Goal: Information Seeking & Learning: Learn about a topic

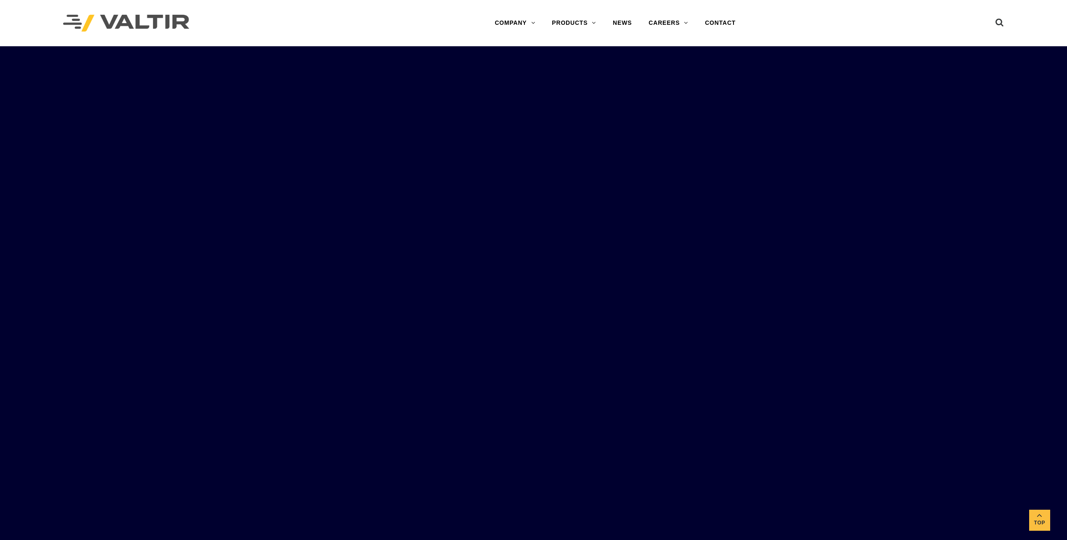
drag, startPoint x: 853, startPoint y: 344, endPoint x: 862, endPoint y: 133, distance: 211.7
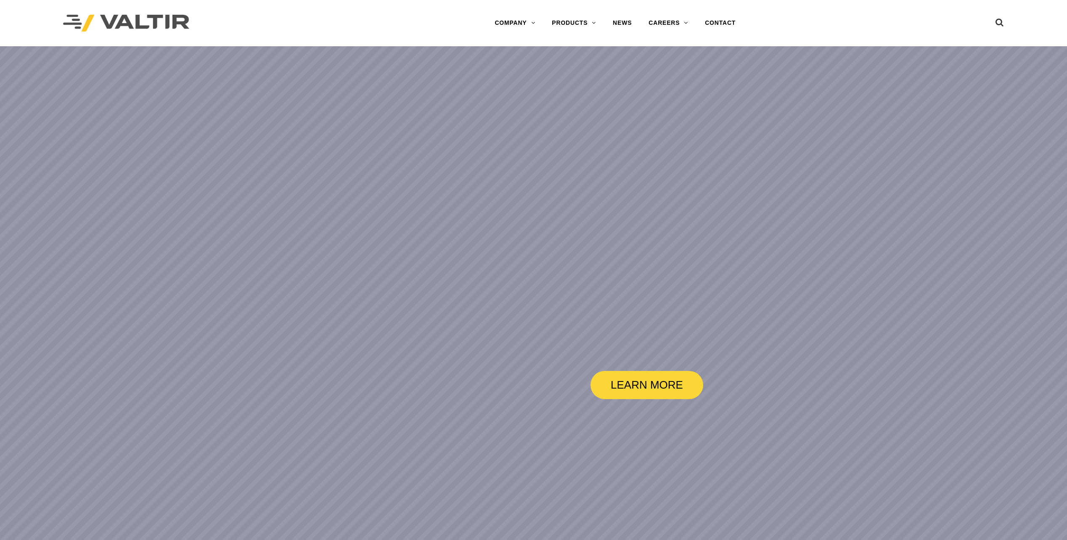
click at [822, 136] on rs-slide "LEARN MORE" at bounding box center [533, 316] width 1067 height 540
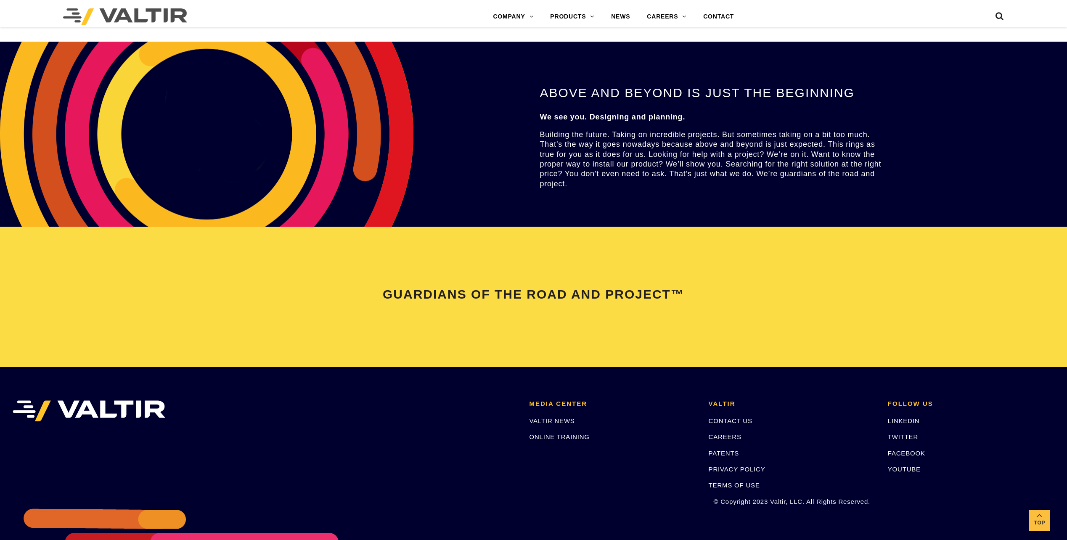
scroll to position [1733, 0]
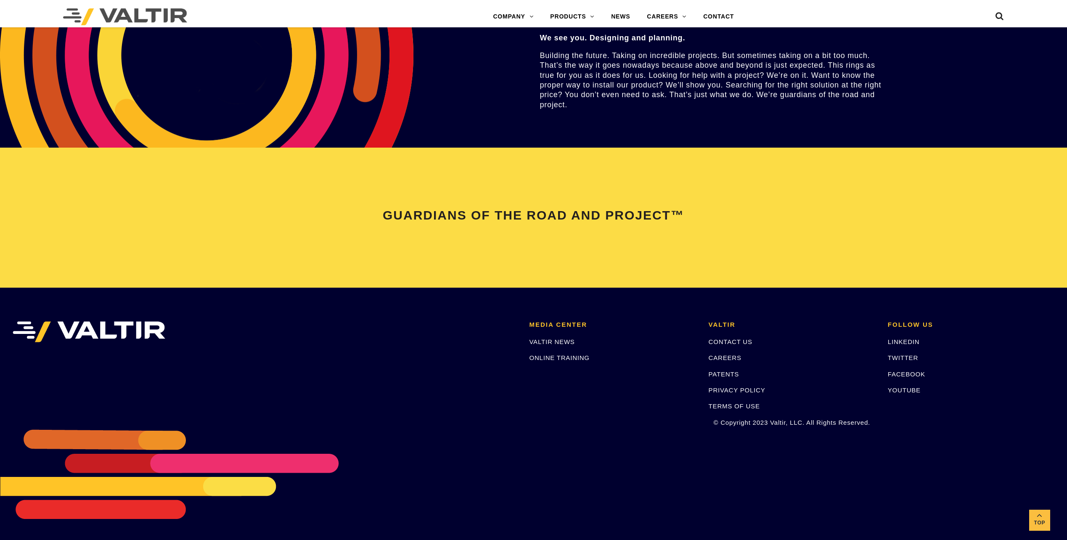
drag, startPoint x: 293, startPoint y: 463, endPoint x: 388, endPoint y: 417, distance: 105.7
click at [373, 420] on div "MEDIA CENTER VALTIR NEWS ONLINE TRAINING [PERSON_NAME] CONTACT US CAREERS PATEN…" at bounding box center [533, 414] width 1067 height 252
click at [853, 518] on span "Top" at bounding box center [1039, 523] width 21 height 10
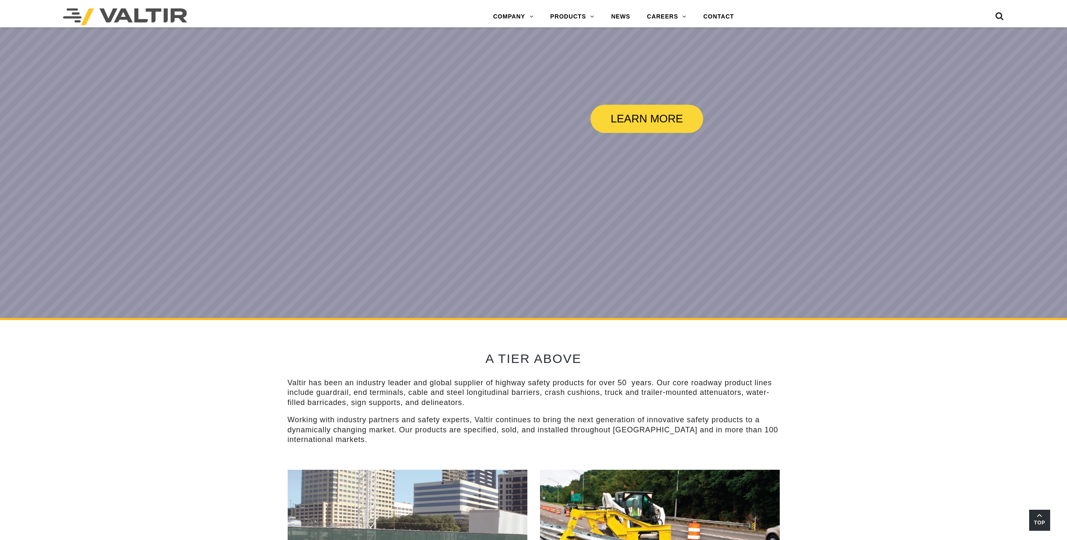
scroll to position [0, 0]
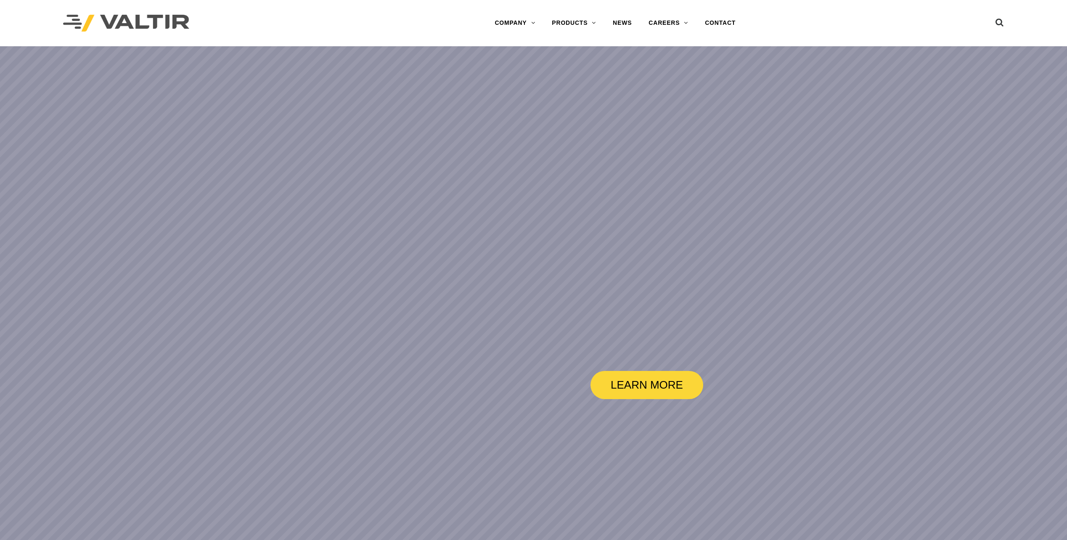
drag, startPoint x: 548, startPoint y: 233, endPoint x: 352, endPoint y: 222, distance: 197.1
click at [352, 222] on rs-slide "LEARN MORE" at bounding box center [533, 316] width 1067 height 540
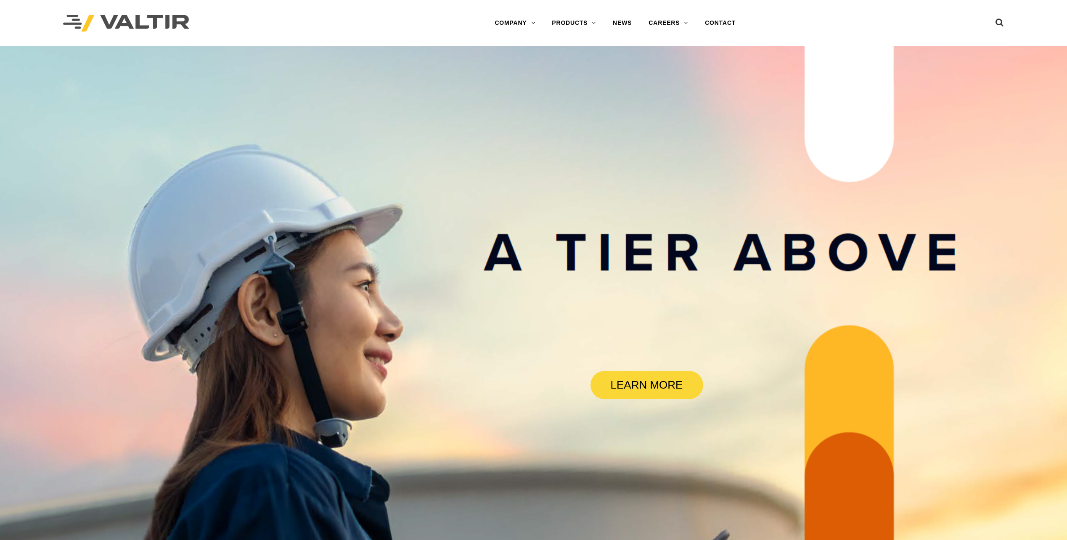
drag, startPoint x: 834, startPoint y: 244, endPoint x: 698, endPoint y: 241, distance: 136.7
click at [698, 241] on rs-slide "LEARN MORE" at bounding box center [533, 316] width 1067 height 540
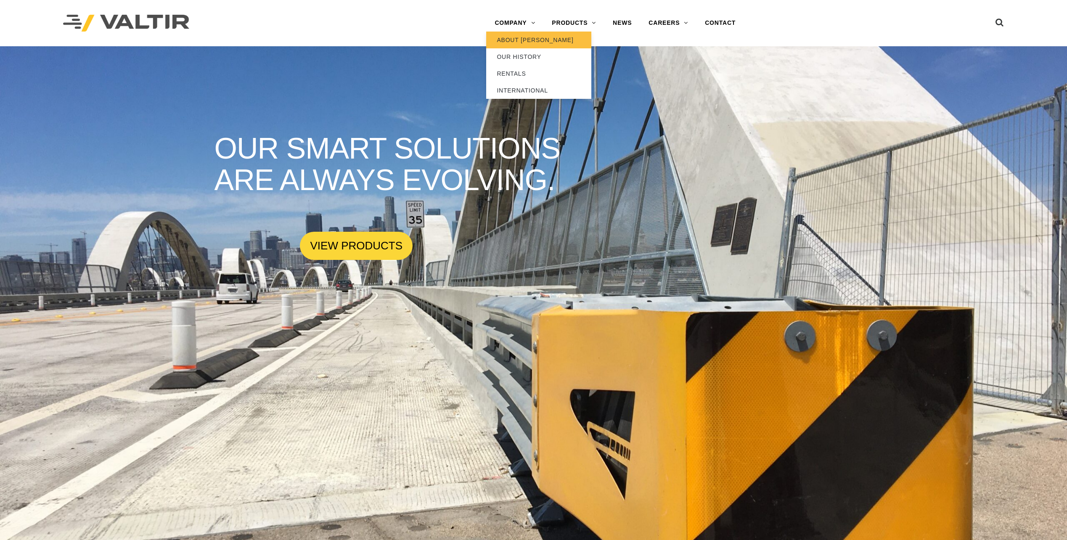
click at [527, 41] on link "ABOUT [PERSON_NAME]" at bounding box center [538, 40] width 105 height 17
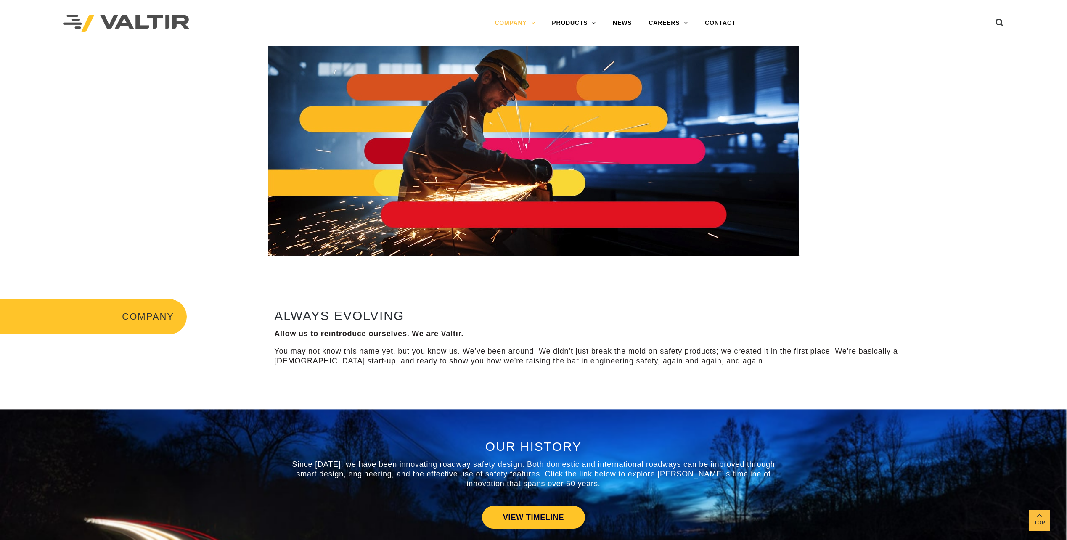
drag, startPoint x: 782, startPoint y: 209, endPoint x: 787, endPoint y: 77, distance: 131.7
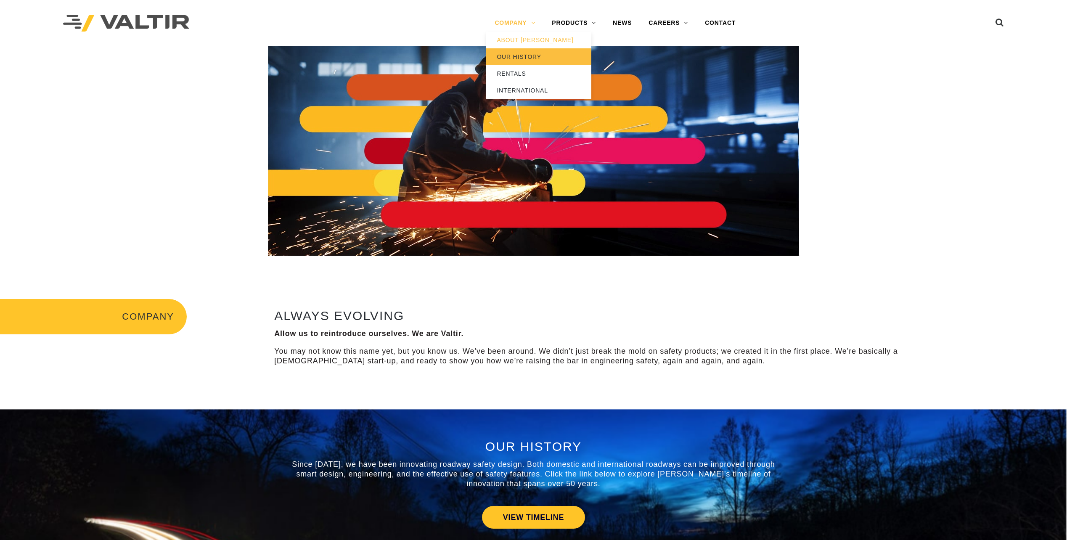
click at [520, 53] on link "OUR HISTORY" at bounding box center [538, 56] width 105 height 17
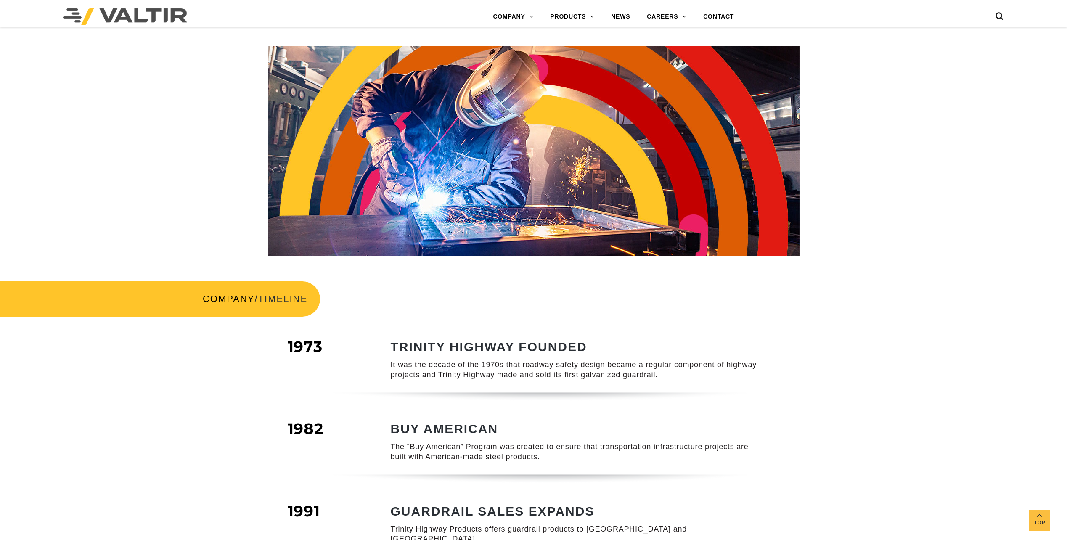
drag, startPoint x: 441, startPoint y: 384, endPoint x: 456, endPoint y: 142, distance: 241.8
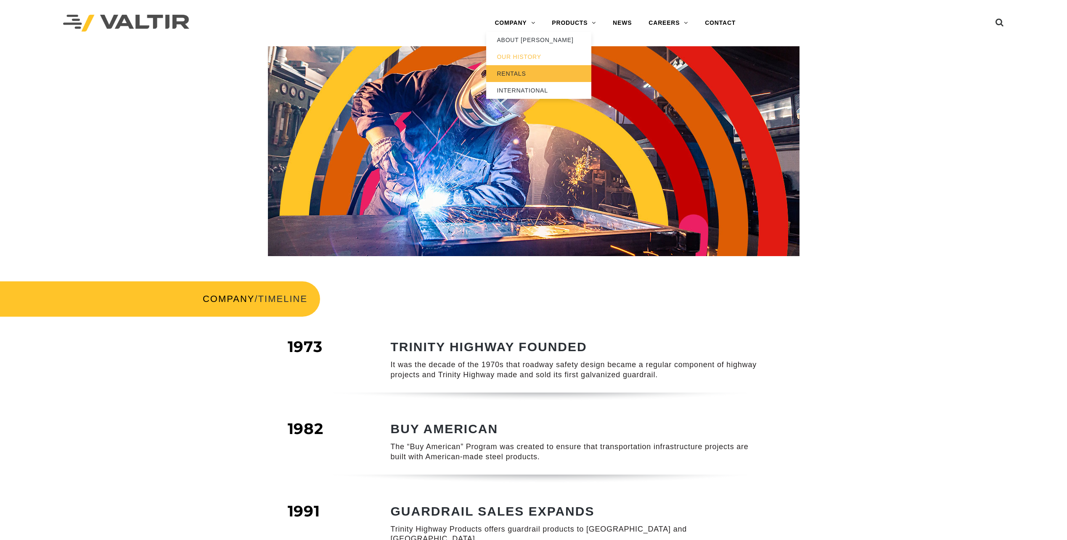
click at [524, 72] on link "RENTALS" at bounding box center [538, 73] width 105 height 17
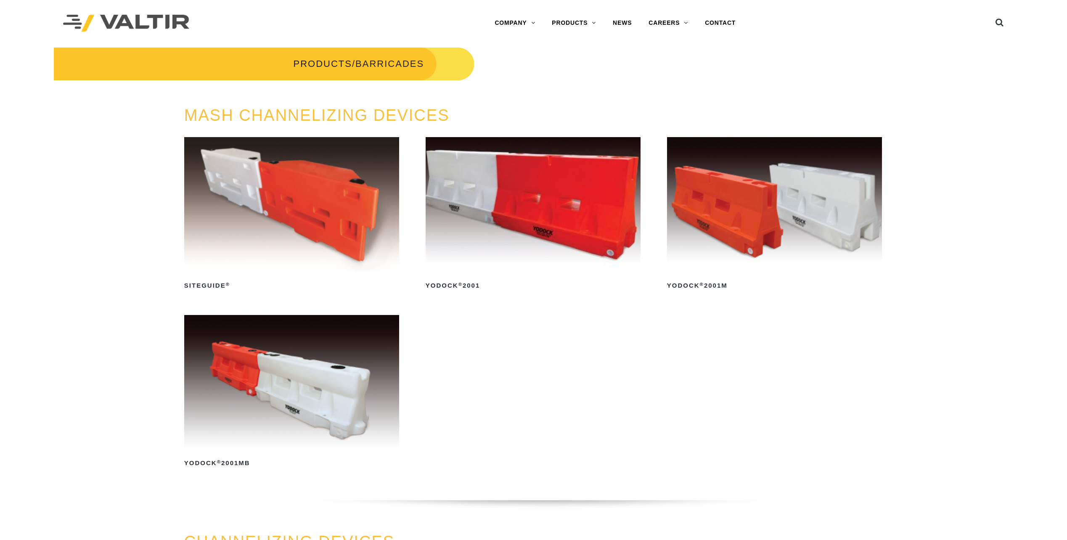
drag, startPoint x: 445, startPoint y: 64, endPoint x: 494, endPoint y: 64, distance: 48.8
click at [494, 64] on div "PRODUCTS / BARRICADES" at bounding box center [263, 63] width 527 height 35
drag, startPoint x: 402, startPoint y: 67, endPoint x: 342, endPoint y: 69, distance: 59.7
click at [342, 69] on h3 "PRODUCTS / BARRICADES" at bounding box center [237, 63] width 474 height 35
drag, startPoint x: 342, startPoint y: 69, endPoint x: 328, endPoint y: 82, distance: 19.1
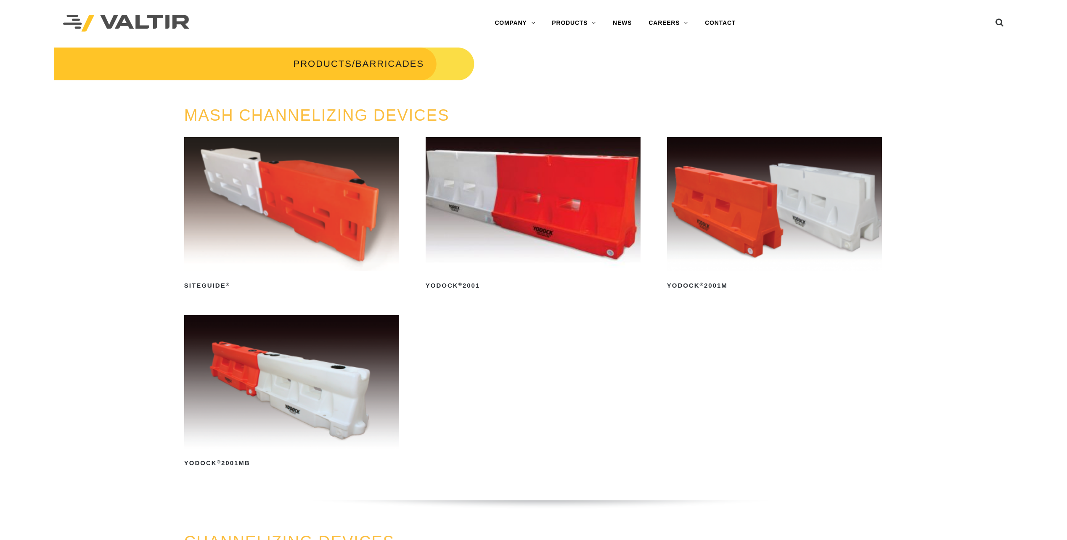
click at [328, 82] on div "PRODUCTS / BARRICADES" at bounding box center [263, 76] width 527 height 61
drag, startPoint x: 753, startPoint y: 460, endPoint x: 721, endPoint y: 142, distance: 320.4
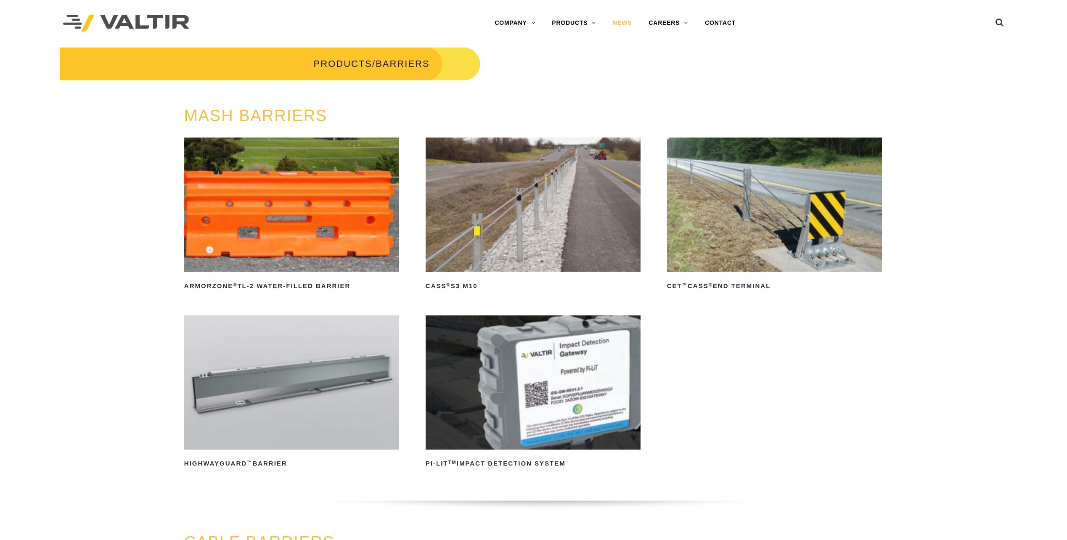
click at [629, 19] on link "NEWS" at bounding box center [622, 23] width 36 height 17
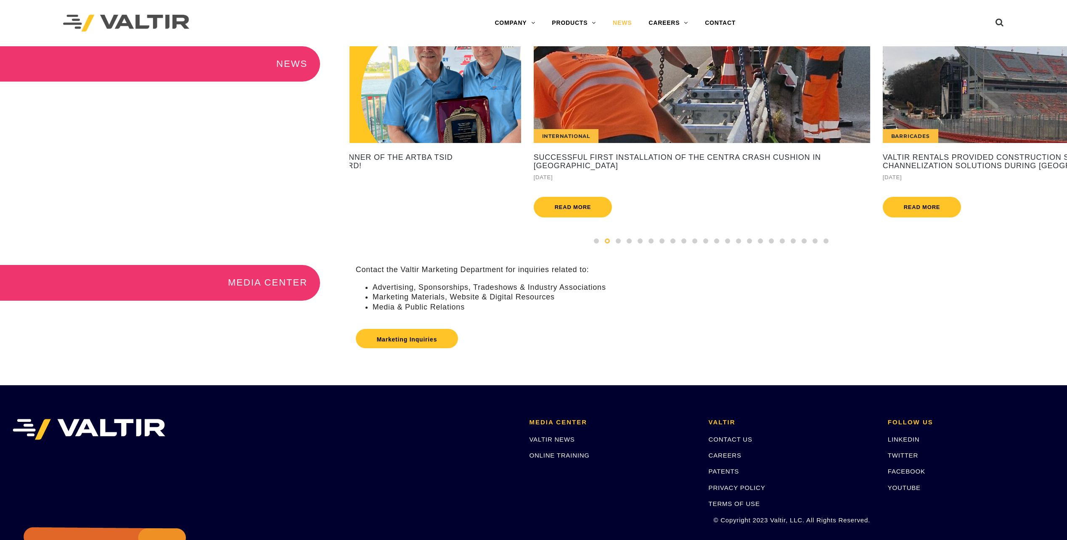
drag, startPoint x: 867, startPoint y: 130, endPoint x: 397, endPoint y: 139, distance: 469.8
click at [534, 137] on div "International" at bounding box center [702, 94] width 336 height 97
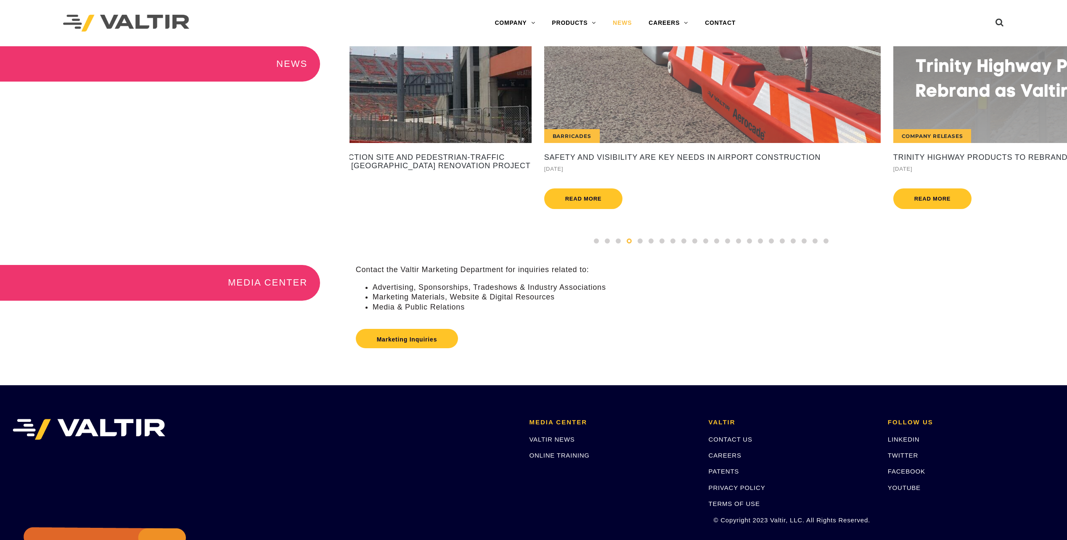
drag, startPoint x: 866, startPoint y: 134, endPoint x: 270, endPoint y: 134, distance: 596.3
click at [304, 134] on div "NEWS International Valtir's CENTRA Crash Cushion Performs Flawlessly, Saving Mo…" at bounding box center [533, 155] width 1067 height 219
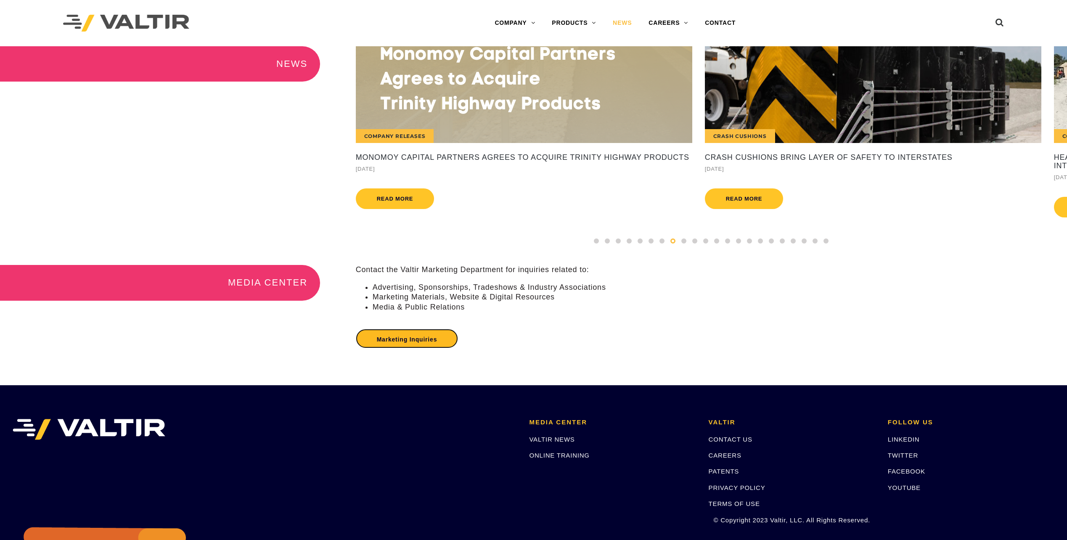
click at [395, 347] on link "Marketing Inquiries" at bounding box center [407, 338] width 103 height 19
click at [685, 342] on div "Marketing Inquiries" at bounding box center [711, 339] width 711 height 28
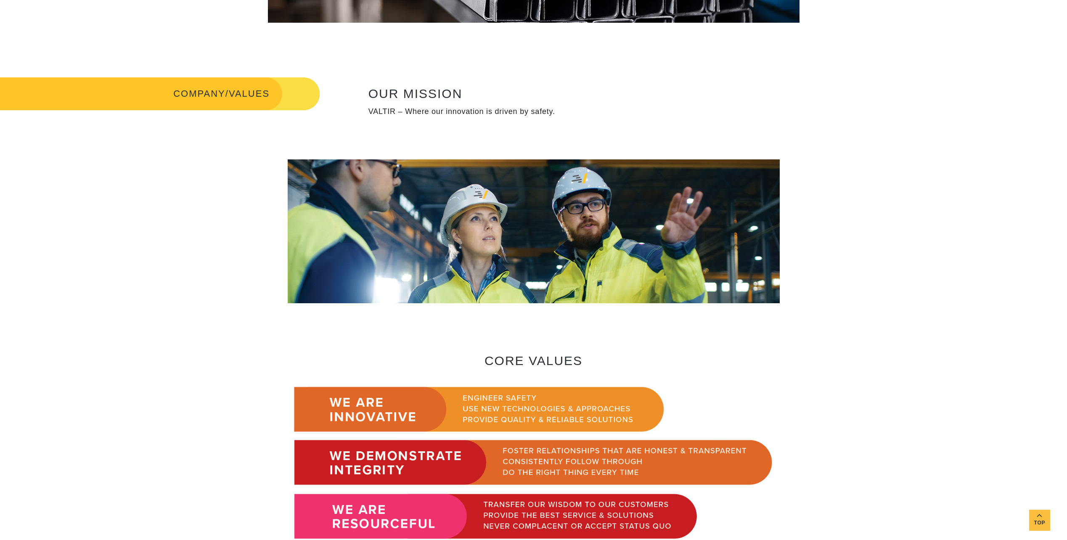
scroll to position [43, 0]
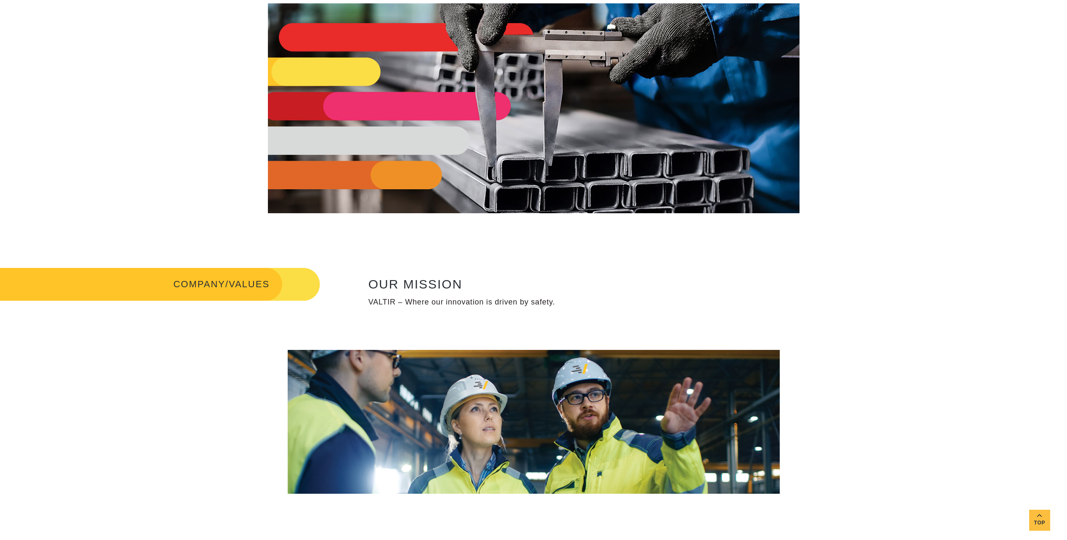
drag, startPoint x: 1037, startPoint y: 293, endPoint x: 956, endPoint y: 139, distance: 173.6
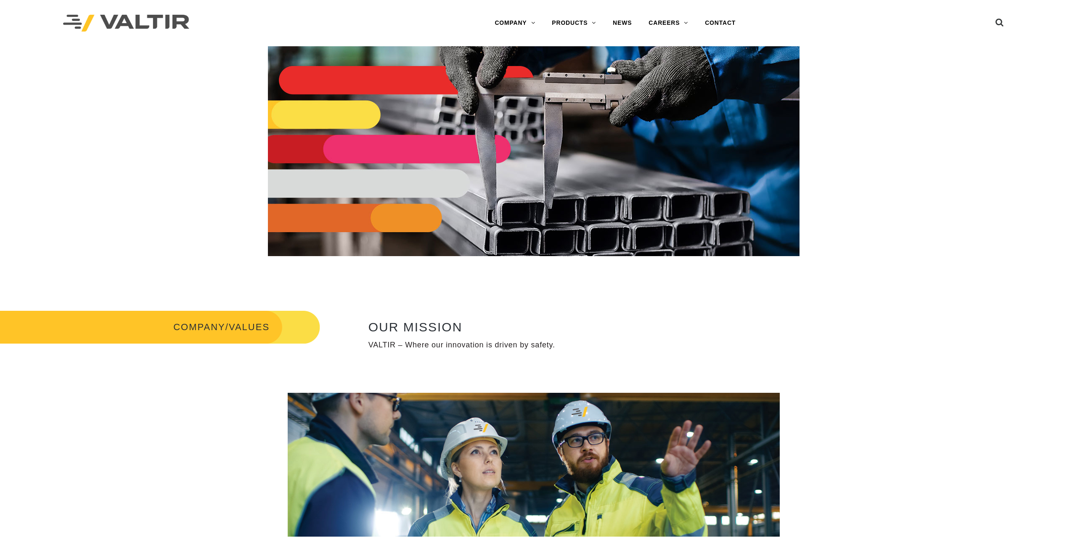
click at [177, 23] on img at bounding box center [126, 23] width 126 height 17
